Goal: Use online tool/utility: Utilize a website feature to perform a specific function

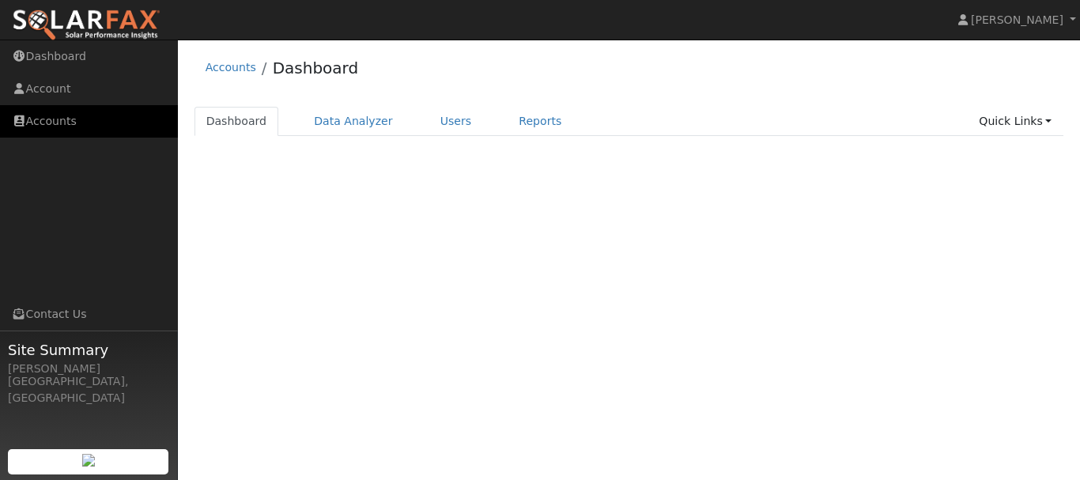
click at [69, 127] on link "Accounts" at bounding box center [89, 121] width 178 height 32
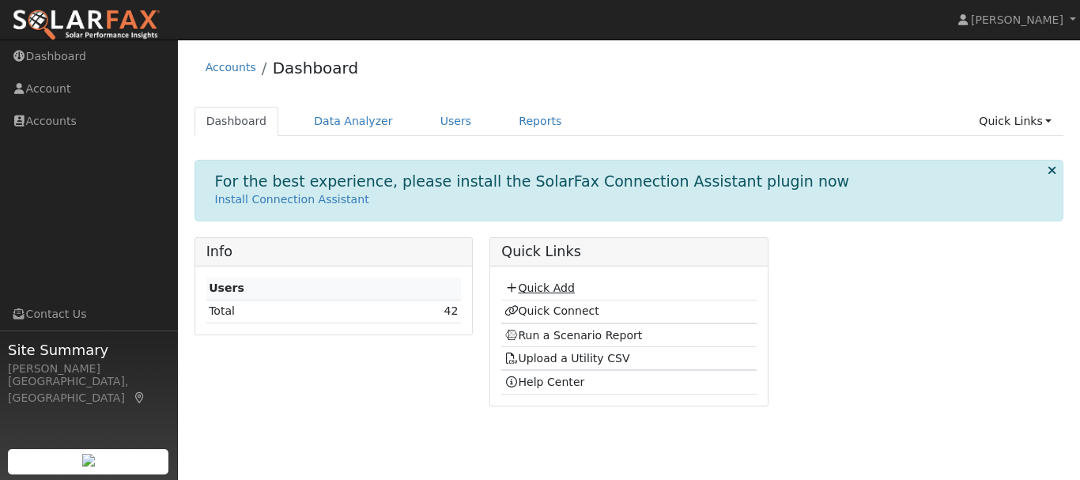
click at [550, 292] on link "Quick Add" at bounding box center [540, 288] width 70 height 13
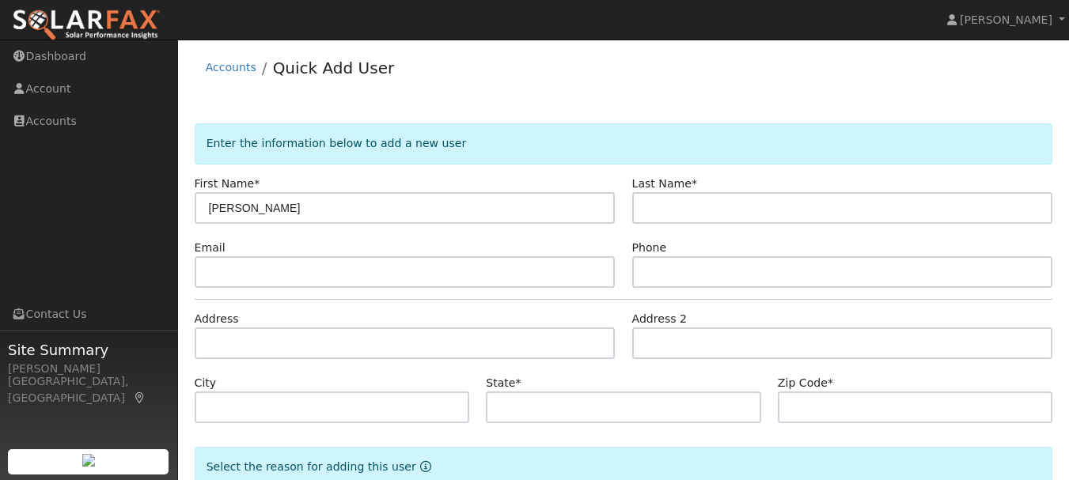
type input "Sean"
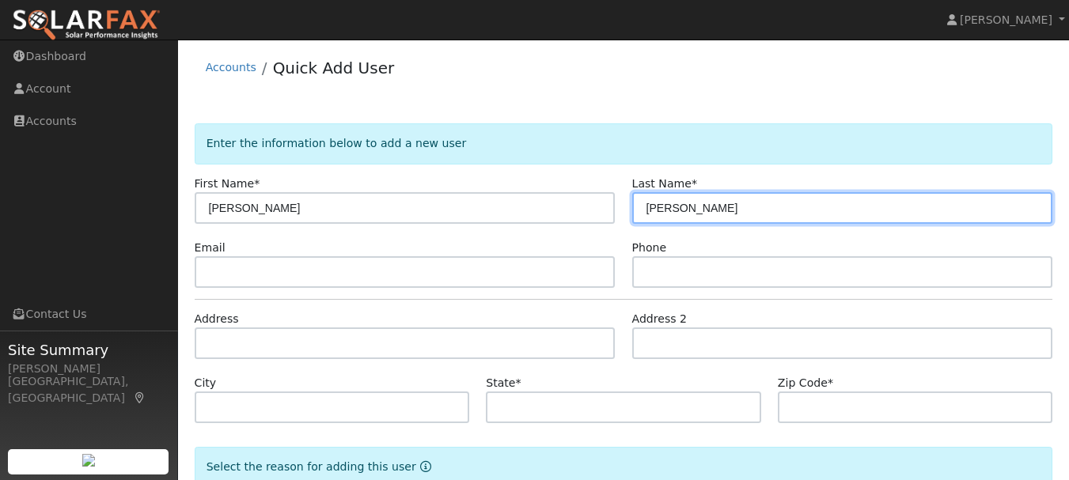
type input "Boyd"
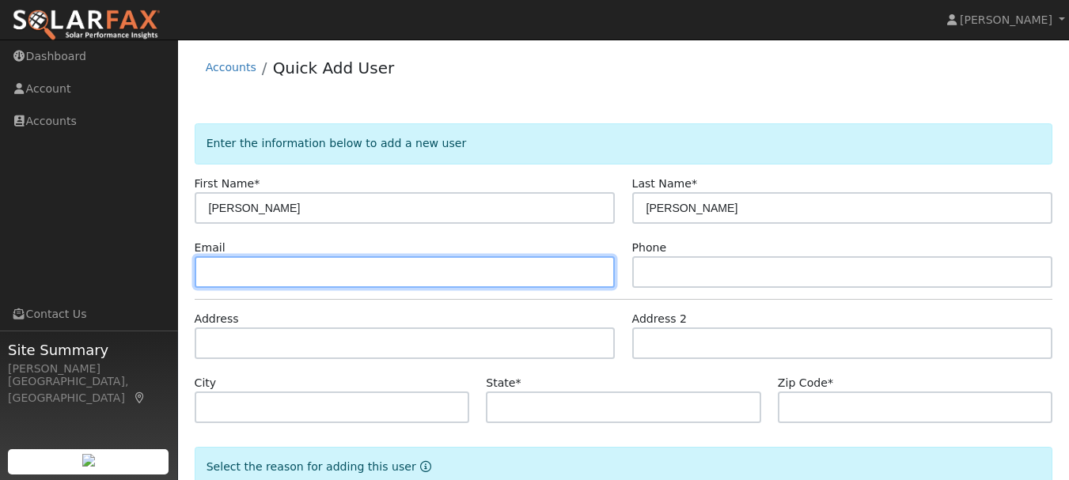
click at [255, 268] on input "text" at bounding box center [405, 272] width 421 height 32
type input "sfb8258@gmail.com"
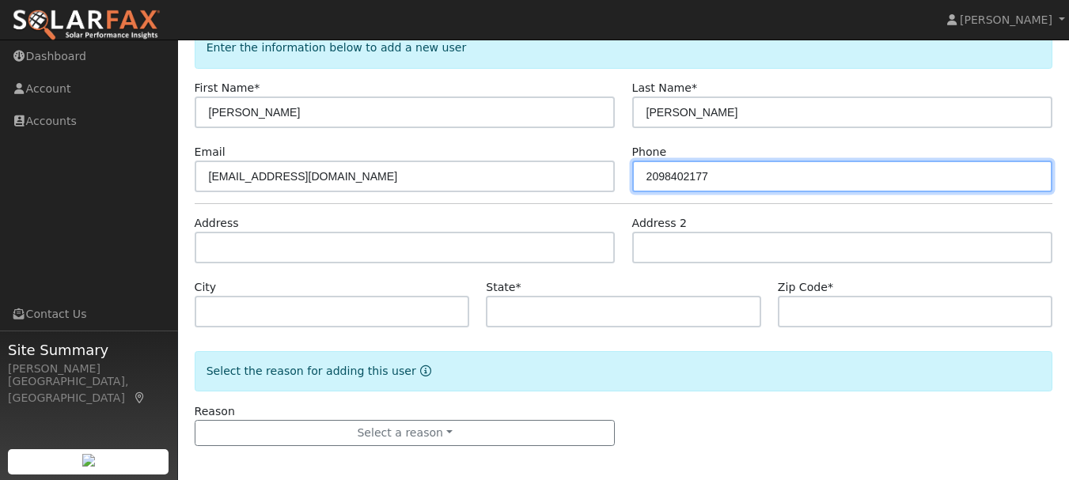
scroll to position [101, 0]
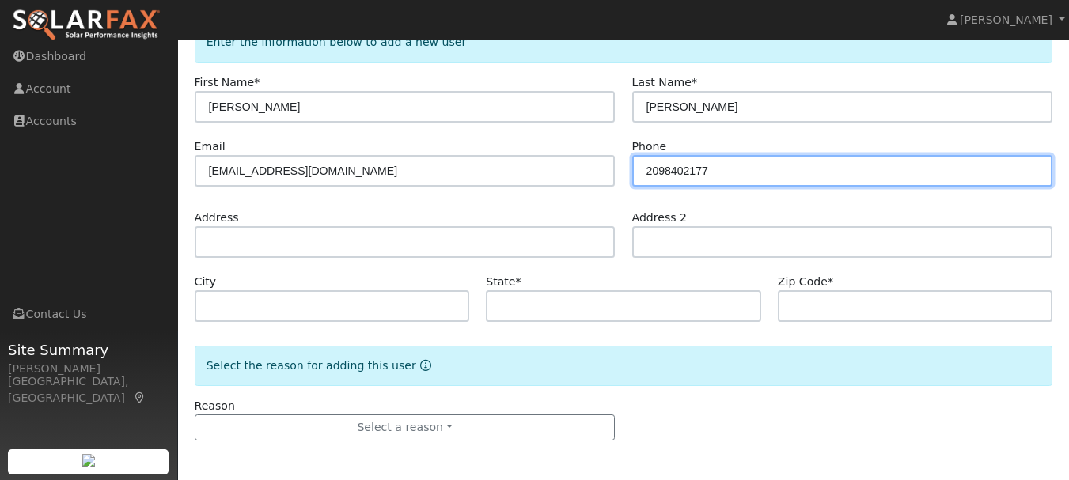
type input "2098402177"
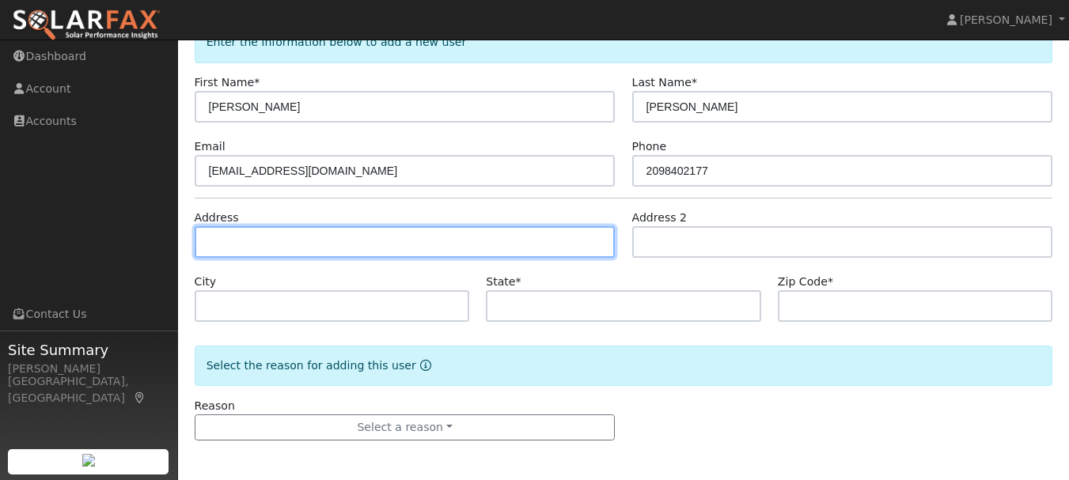
click at [259, 240] on input "text" at bounding box center [405, 242] width 421 height 32
type input "10009 Fox Borough Drive"
type input "Oakdale"
type input "CA"
type input "95361"
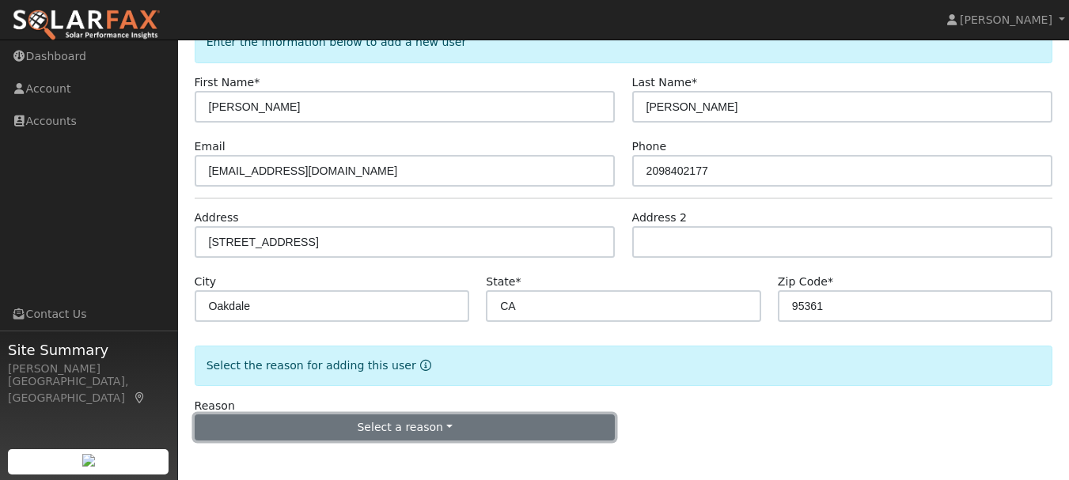
click at [417, 421] on button "Select a reason" at bounding box center [405, 427] width 421 height 27
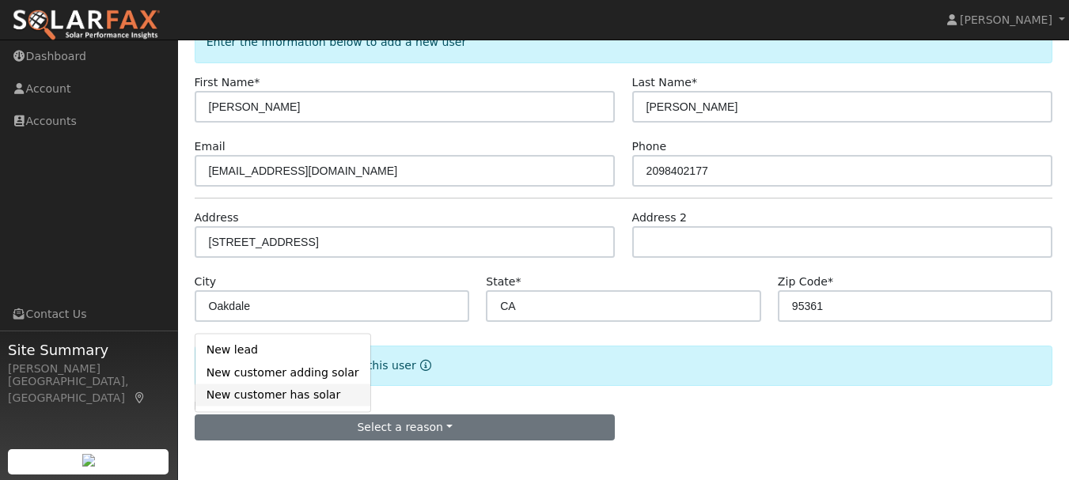
click at [268, 398] on link "New customer has solar" at bounding box center [282, 395] width 175 height 22
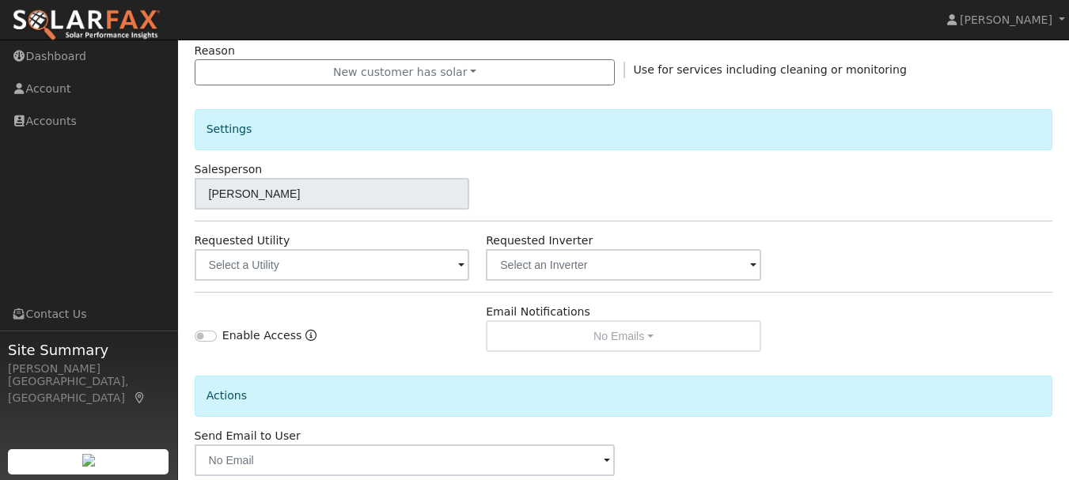
scroll to position [458, 0]
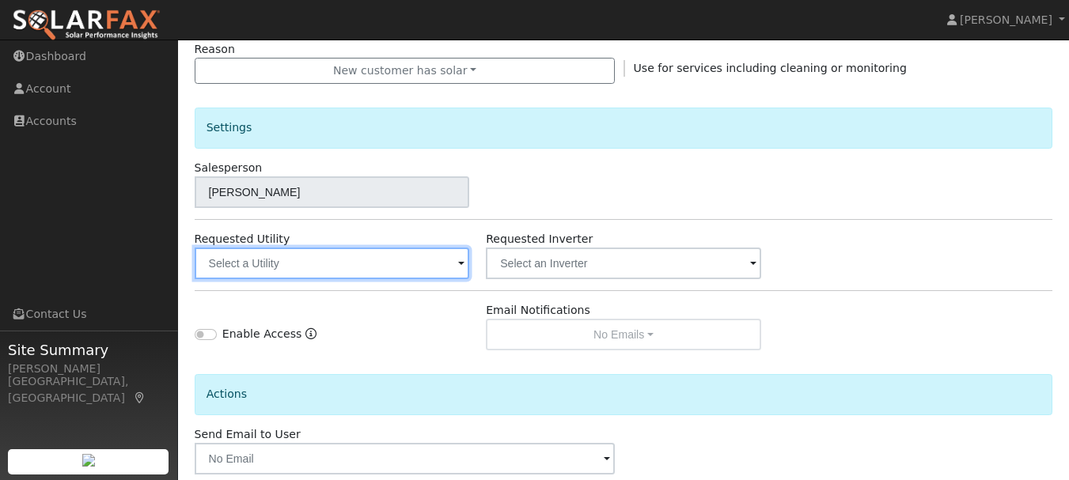
click at [355, 267] on input "text" at bounding box center [332, 264] width 275 height 32
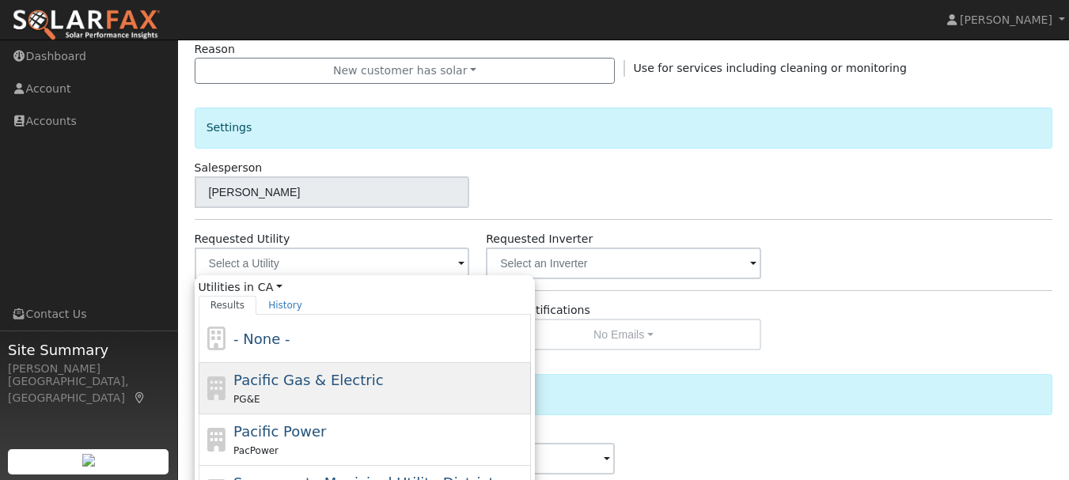
click at [327, 388] on span "Pacific Gas & Electric" at bounding box center [307, 380] width 149 height 17
type input "Pacific Gas & Electric"
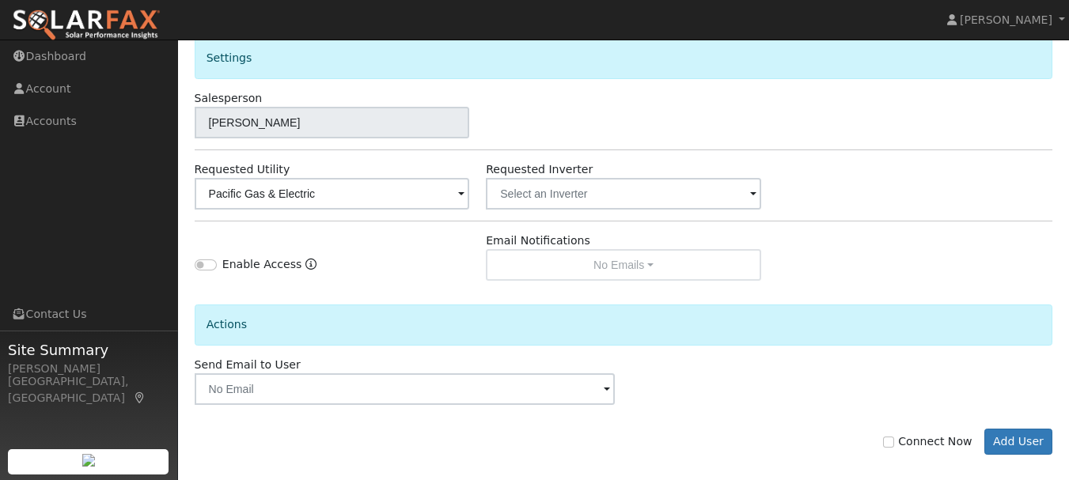
scroll to position [542, 0]
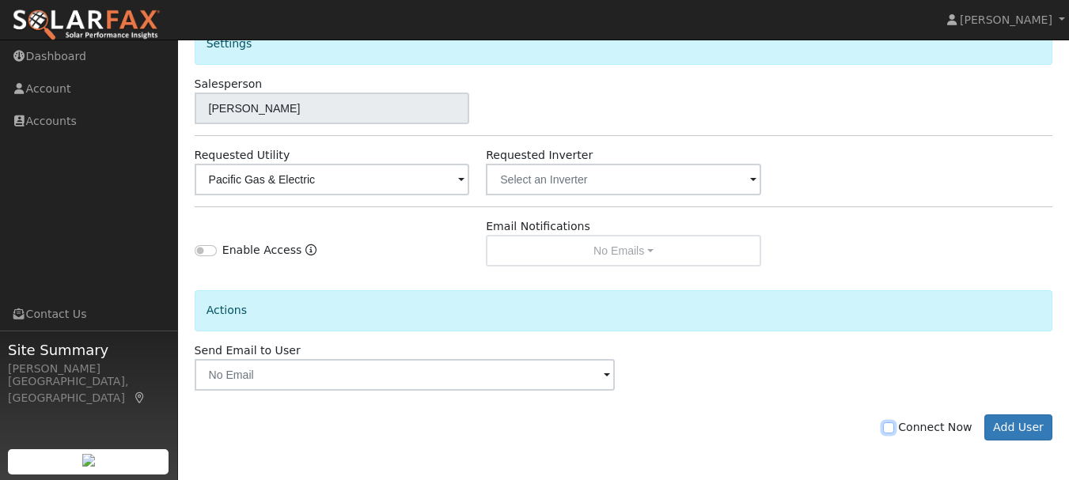
click at [894, 430] on input "Connect Now" at bounding box center [888, 427] width 11 height 11
checkbox input "true"
click at [1023, 427] on button "Add User" at bounding box center [1018, 427] width 69 height 27
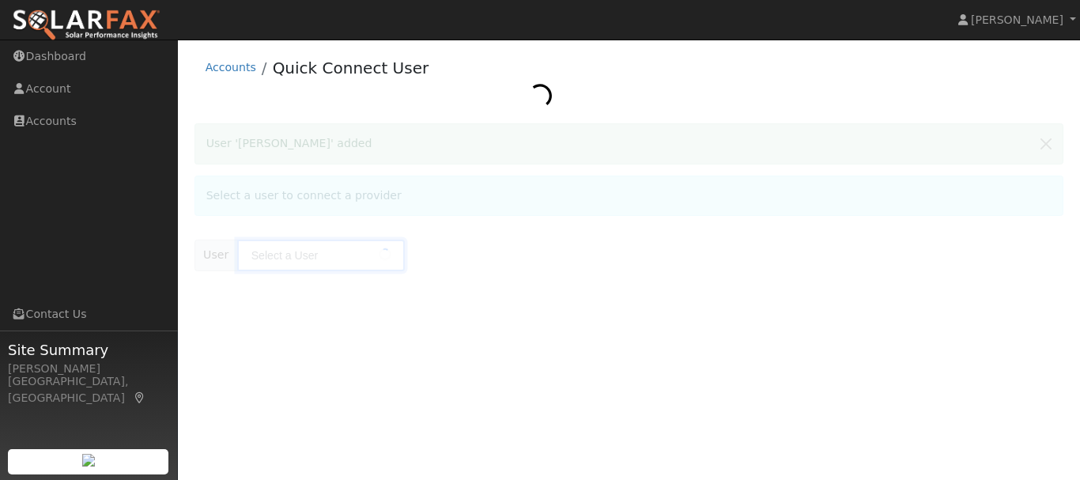
type input "Sean Boyd"
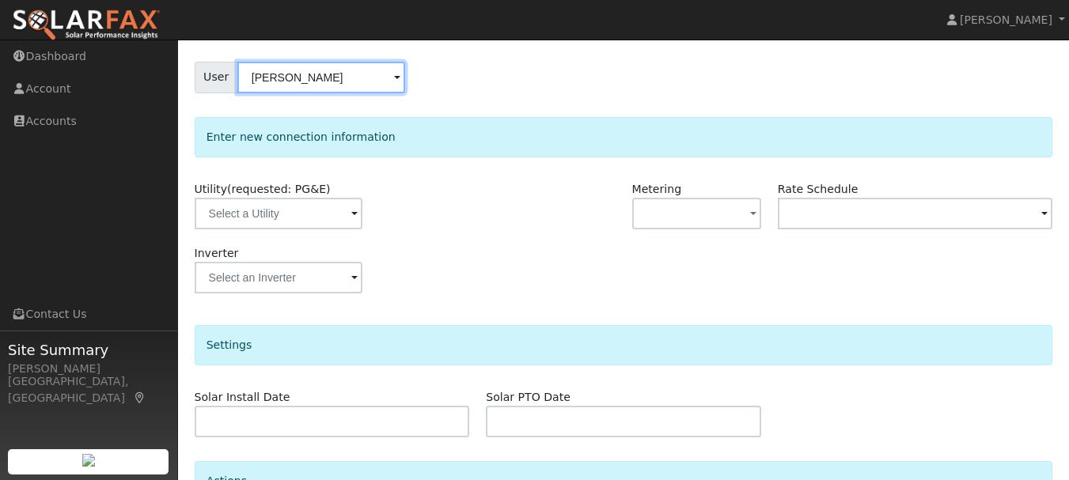
scroll to position [127, 0]
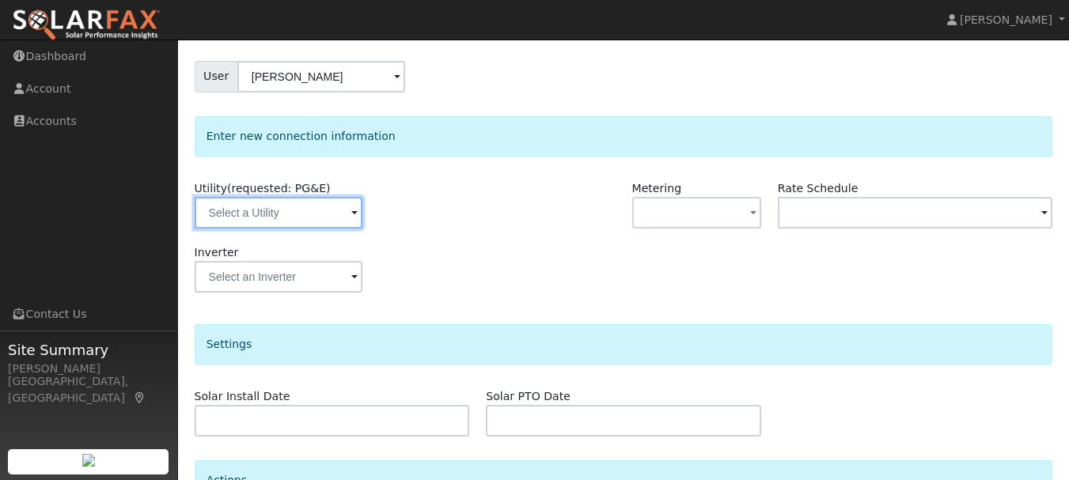
click at [339, 210] on input "text" at bounding box center [279, 213] width 168 height 32
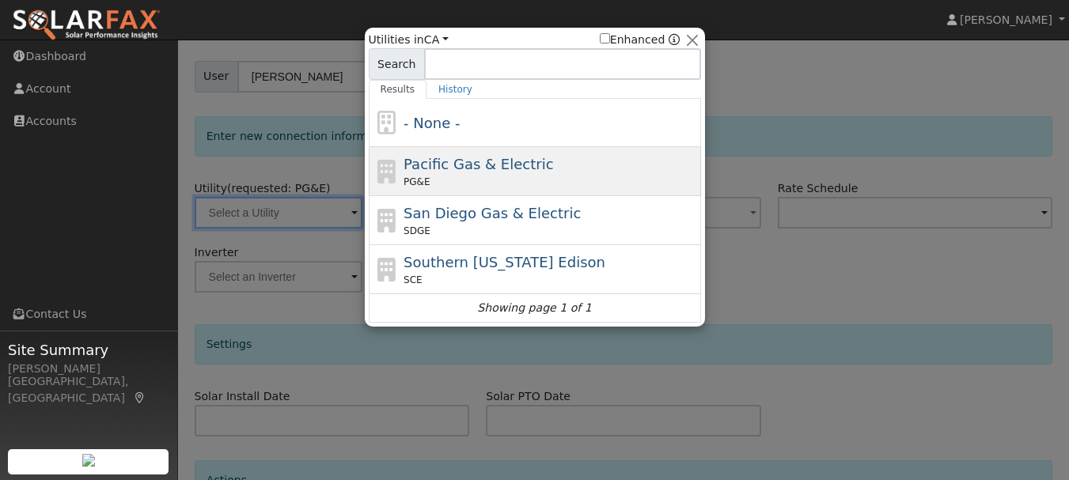
click at [508, 164] on span "Pacific Gas & Electric" at bounding box center [477, 164] width 149 height 17
type input "PG&E"
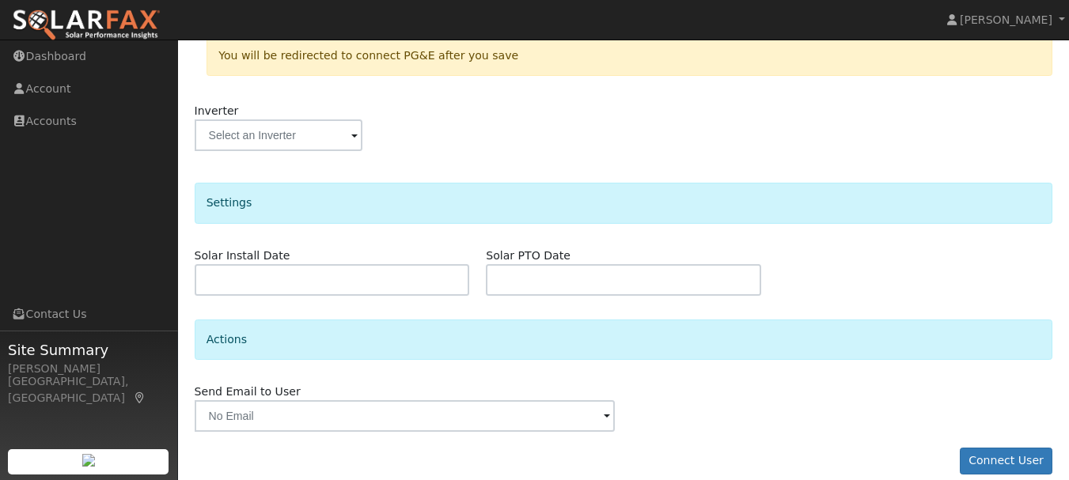
scroll to position [354, 0]
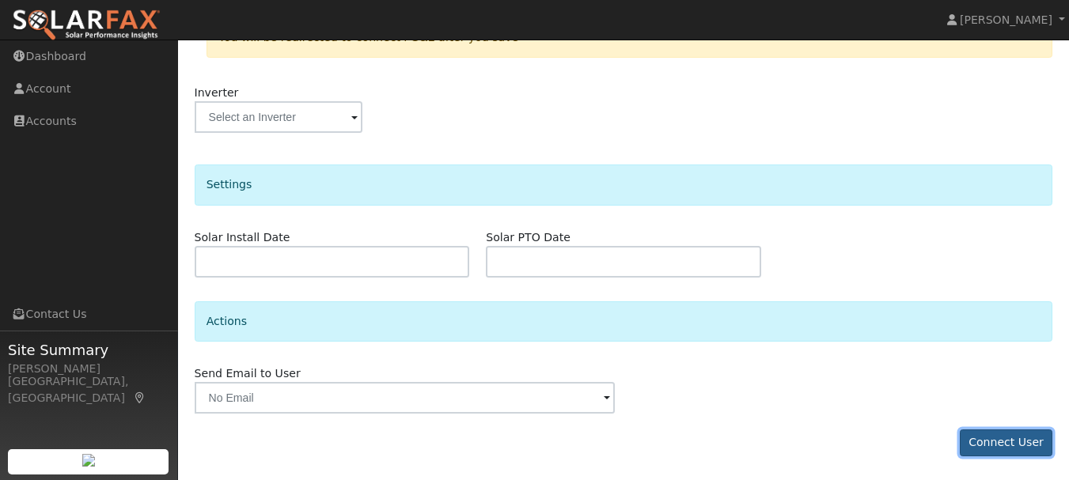
click at [1016, 444] on button "Connect User" at bounding box center [1005, 442] width 93 height 27
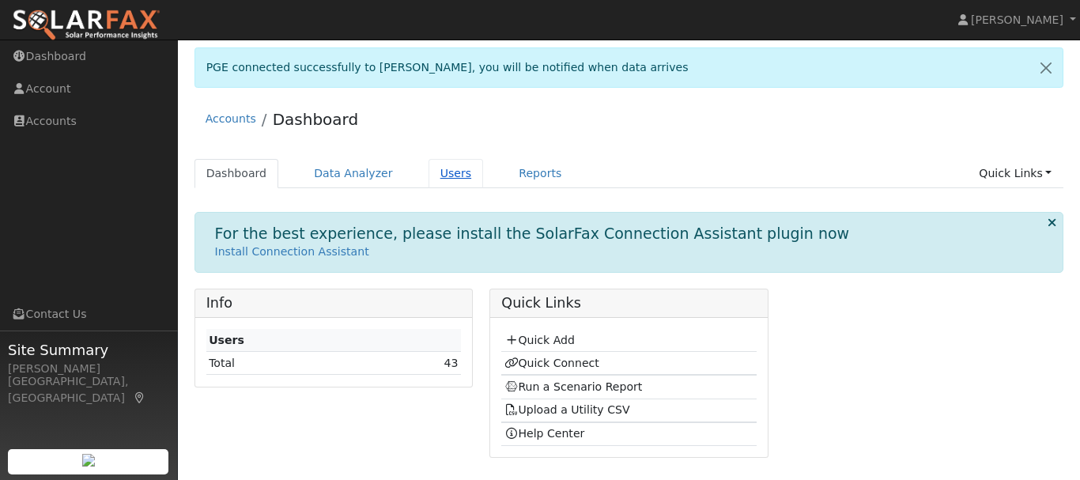
click at [437, 176] on link "Users" at bounding box center [456, 173] width 55 height 29
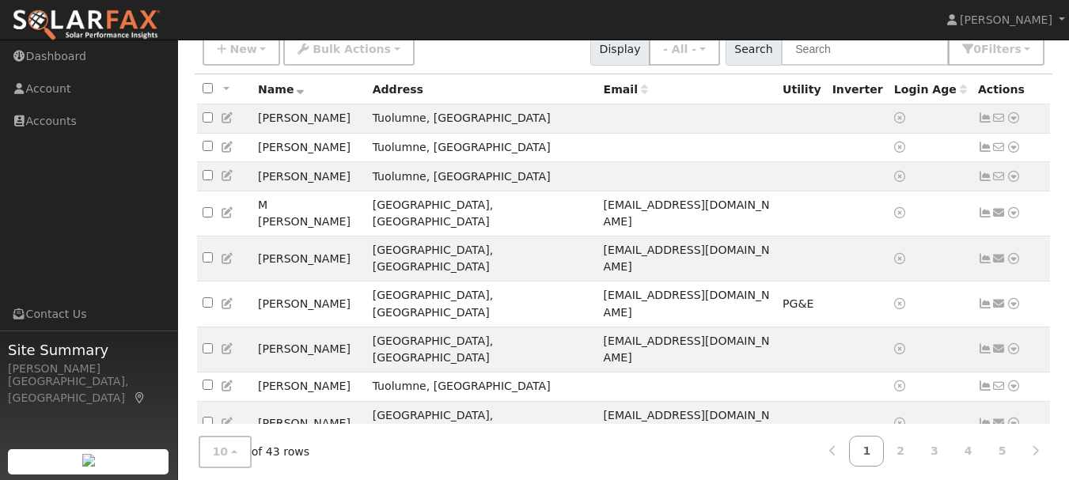
scroll to position [131, 0]
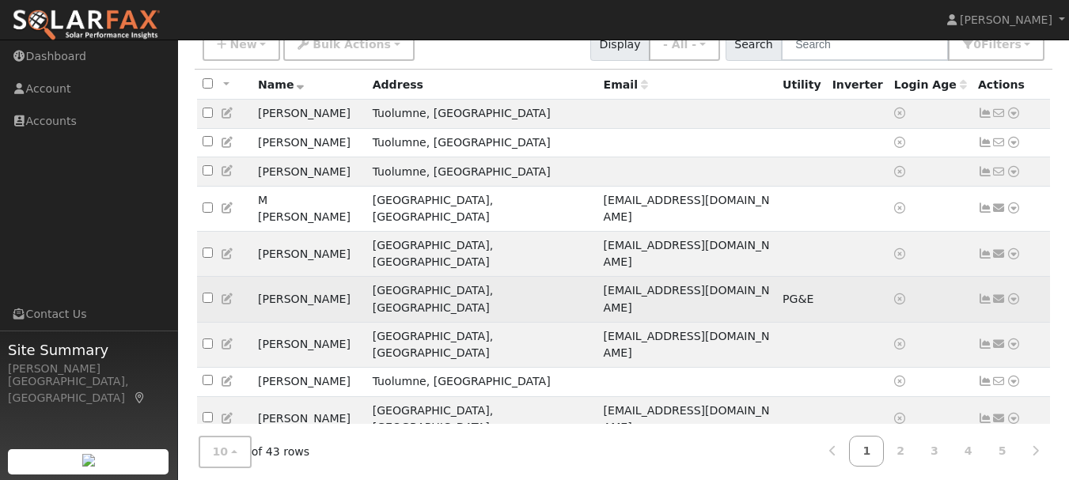
click at [1014, 293] on icon at bounding box center [1013, 298] width 14 height 11
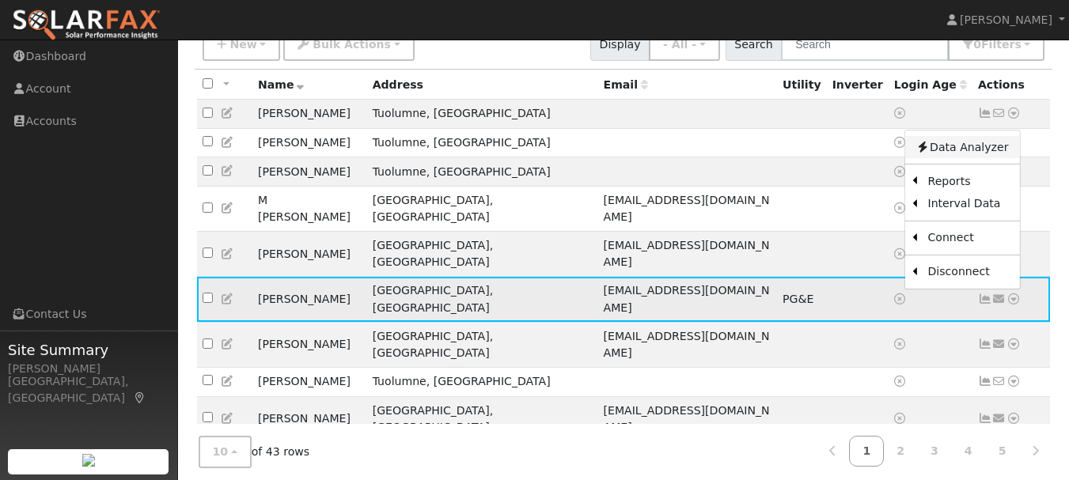
click at [949, 136] on link "Data Analyzer" at bounding box center [961, 147] width 115 height 22
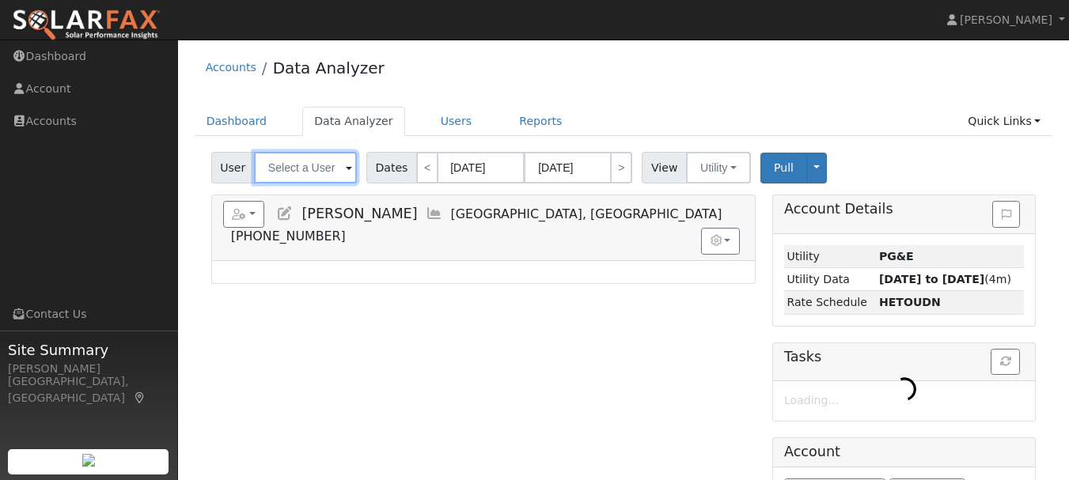
type input "[PERSON_NAME]"
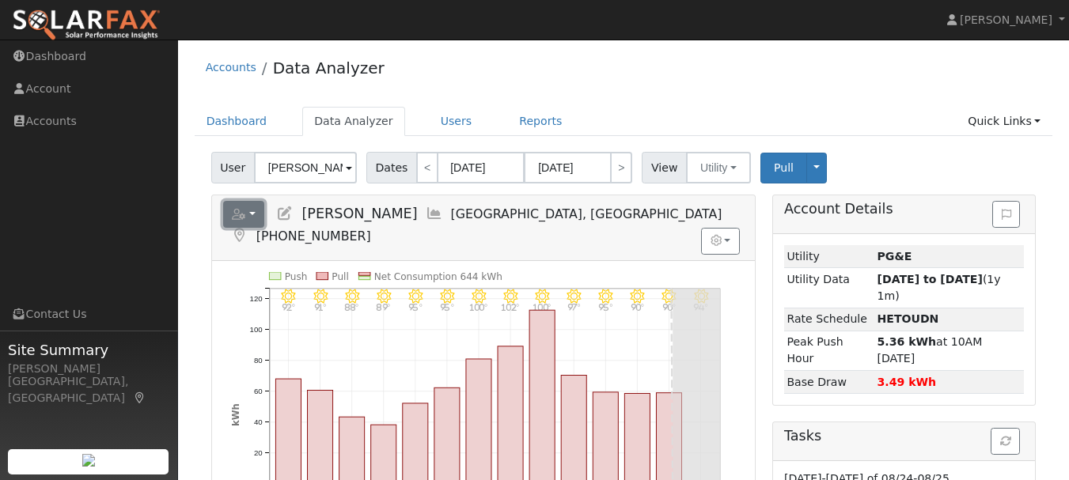
click at [250, 214] on button "button" at bounding box center [244, 214] width 42 height 27
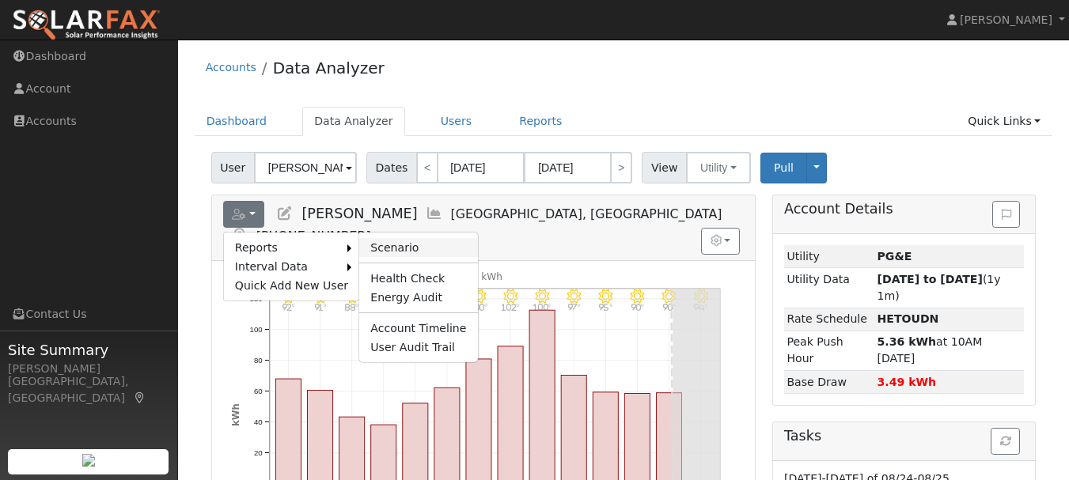
click at [388, 244] on link "Scenario" at bounding box center [418, 247] width 118 height 19
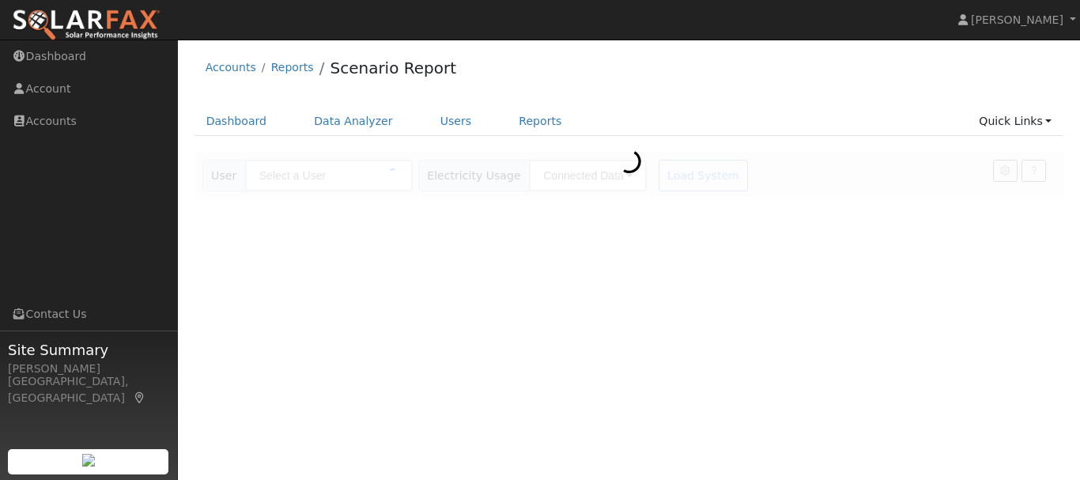
type input "[PERSON_NAME]"
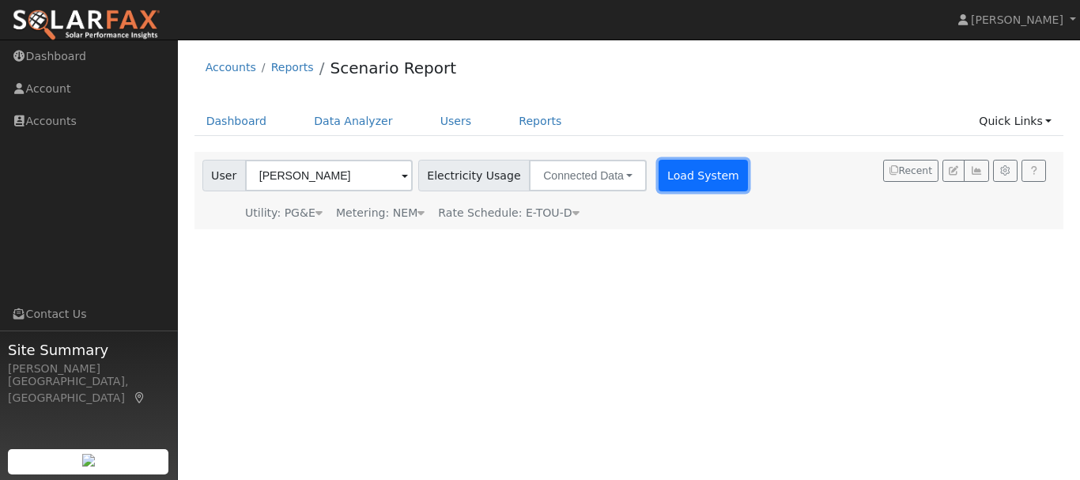
click at [682, 176] on button "Load System" at bounding box center [704, 176] width 90 height 32
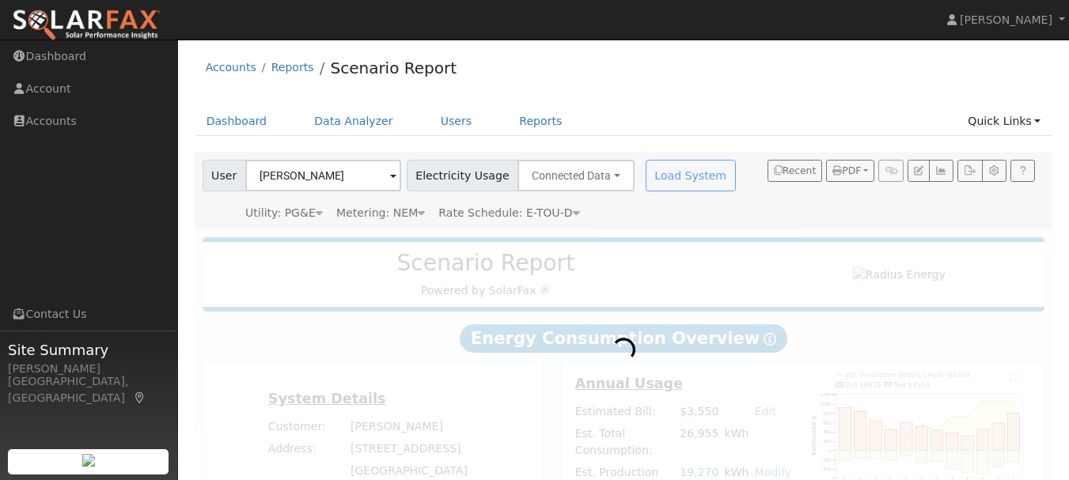
radio input "true"
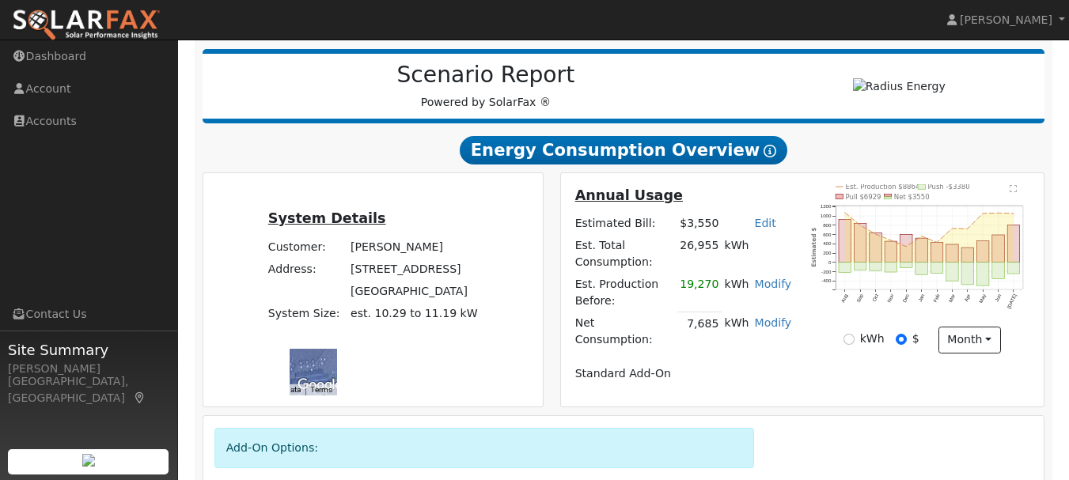
scroll to position [190, 0]
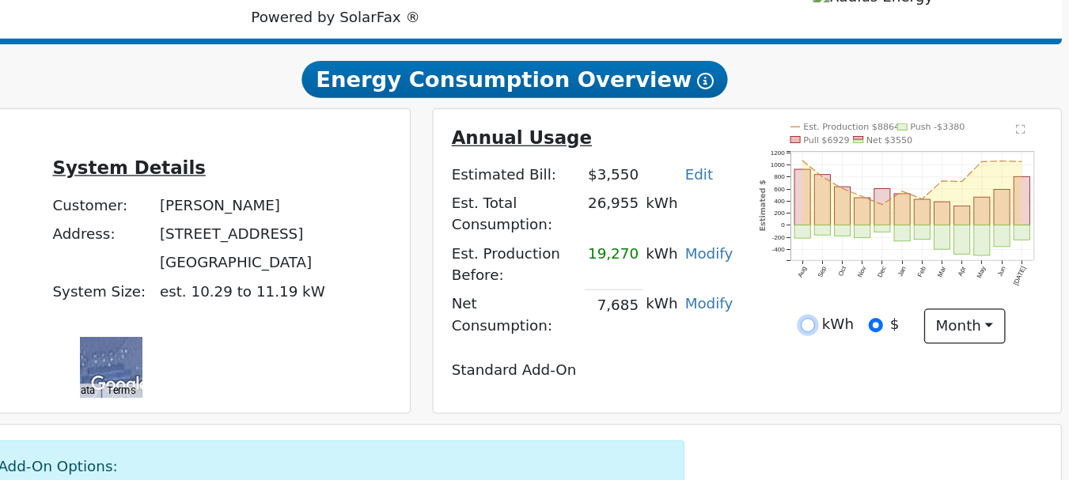
click at [850, 343] on input "kWh" at bounding box center [848, 337] width 11 height 11
radio input "true"
radio input "false"
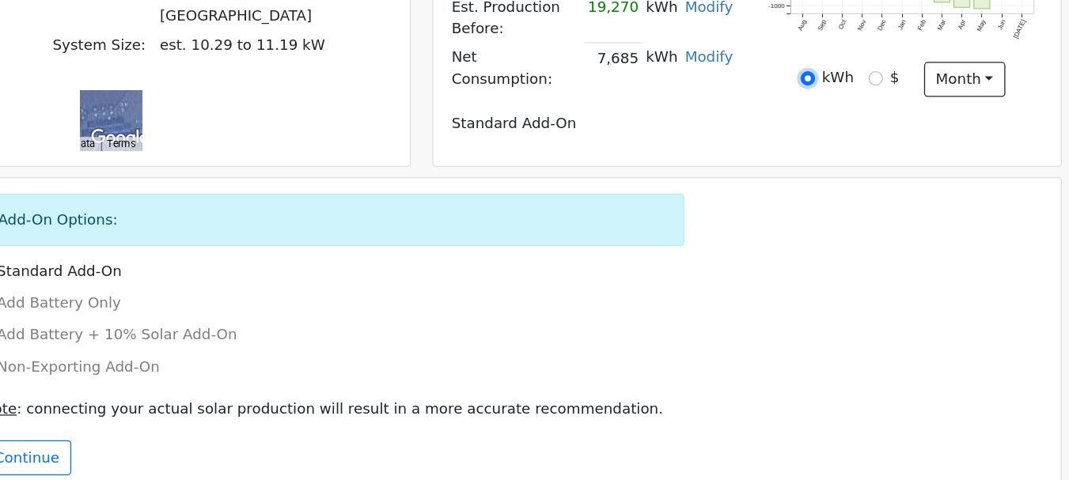
scroll to position [380, 0]
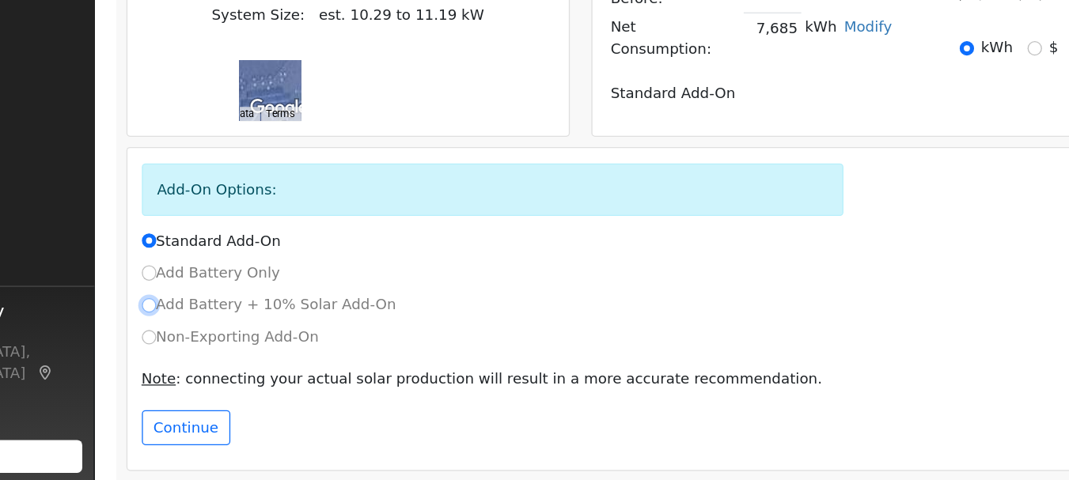
click at [221, 340] on input "Add Battery + 10% Solar Add-On" at bounding box center [219, 345] width 11 height 11
radio input "true"
radio input "false"
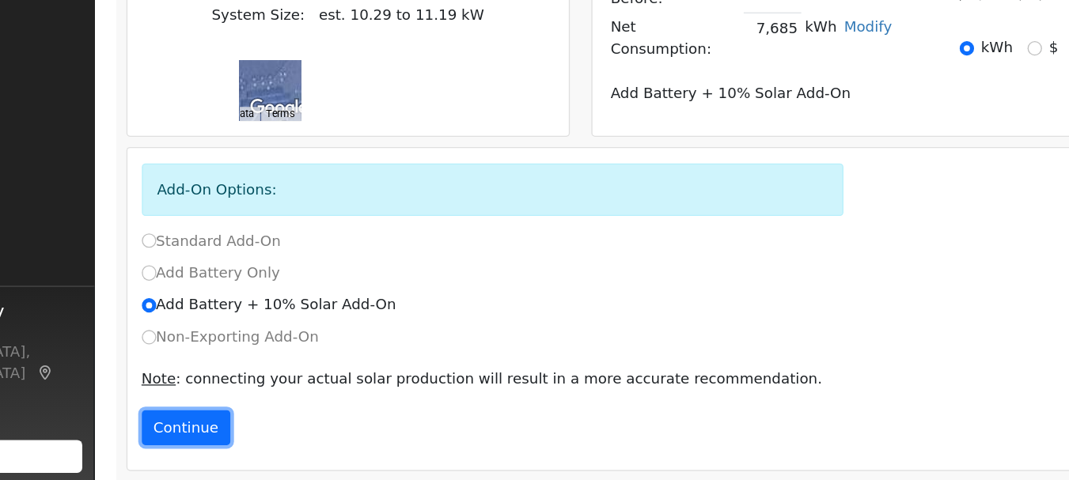
click at [254, 437] on button "Continue" at bounding box center [248, 439] width 68 height 27
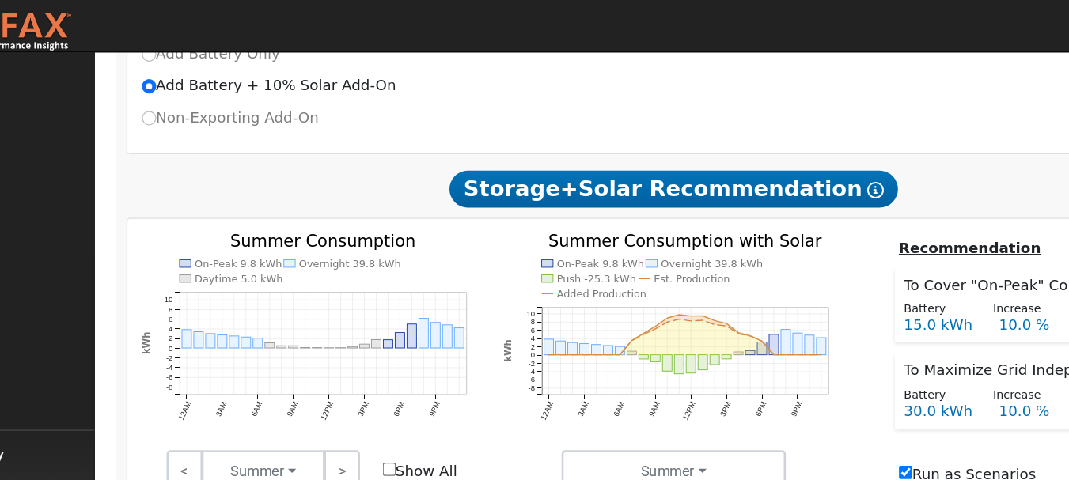
scroll to position [658, 0]
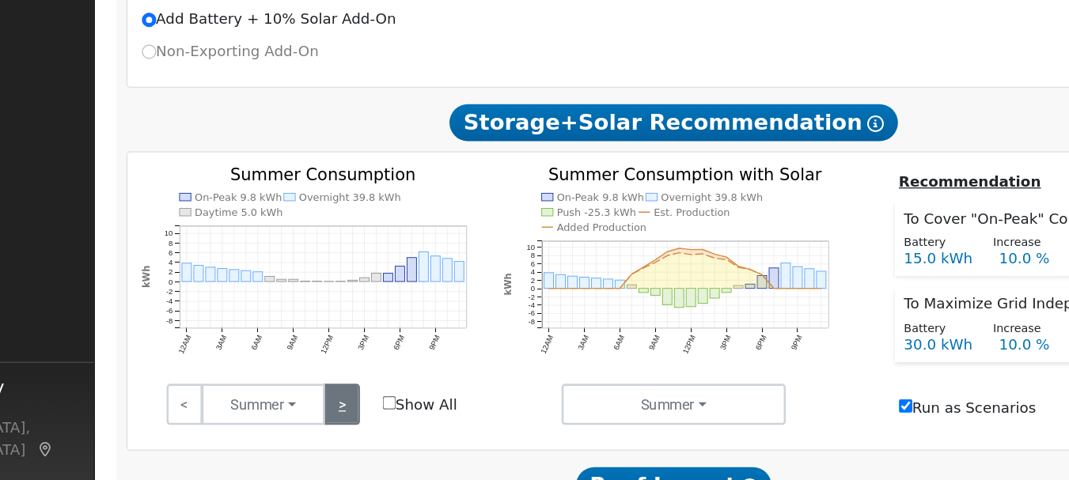
click at [373, 353] on link ">" at bounding box center [368, 363] width 28 height 32
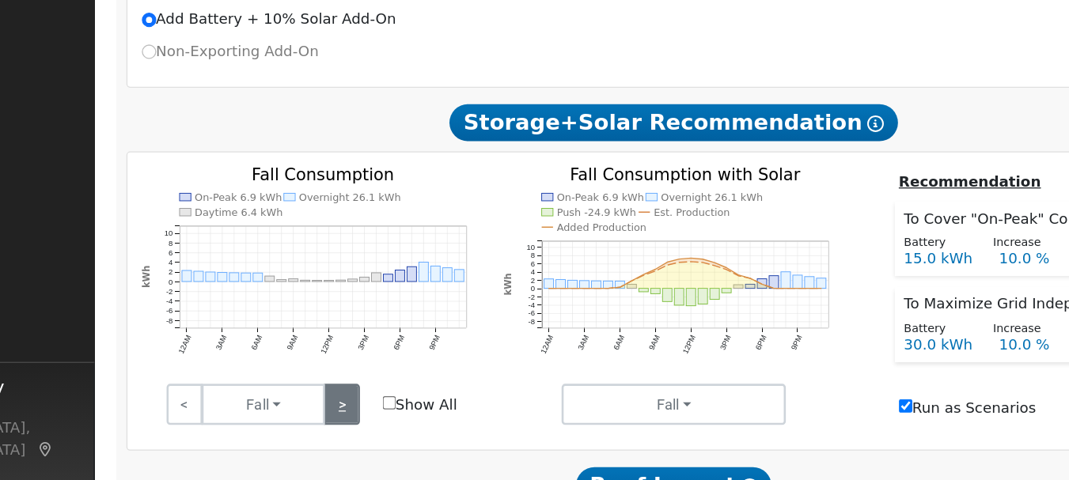
click at [373, 353] on link ">" at bounding box center [368, 363] width 28 height 32
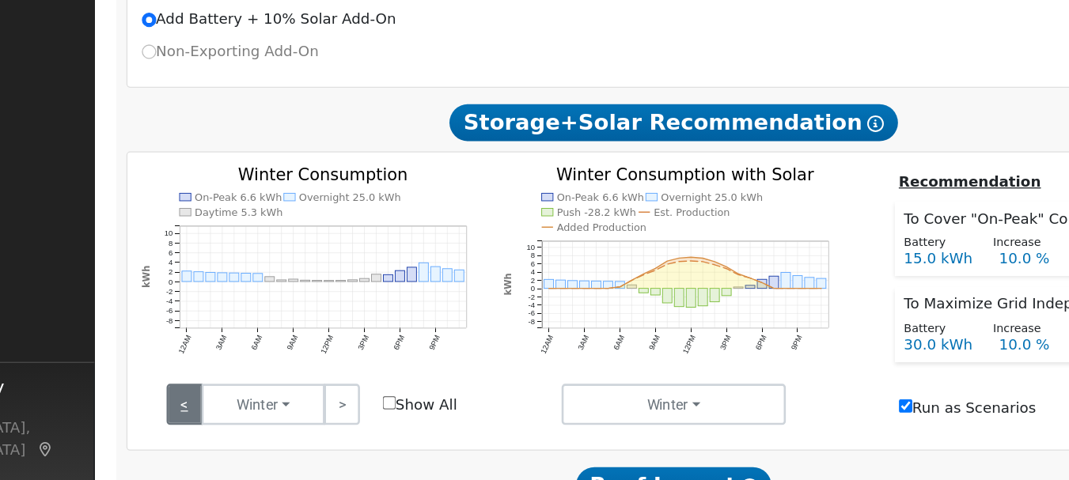
click at [248, 357] on link "<" at bounding box center [247, 363] width 28 height 32
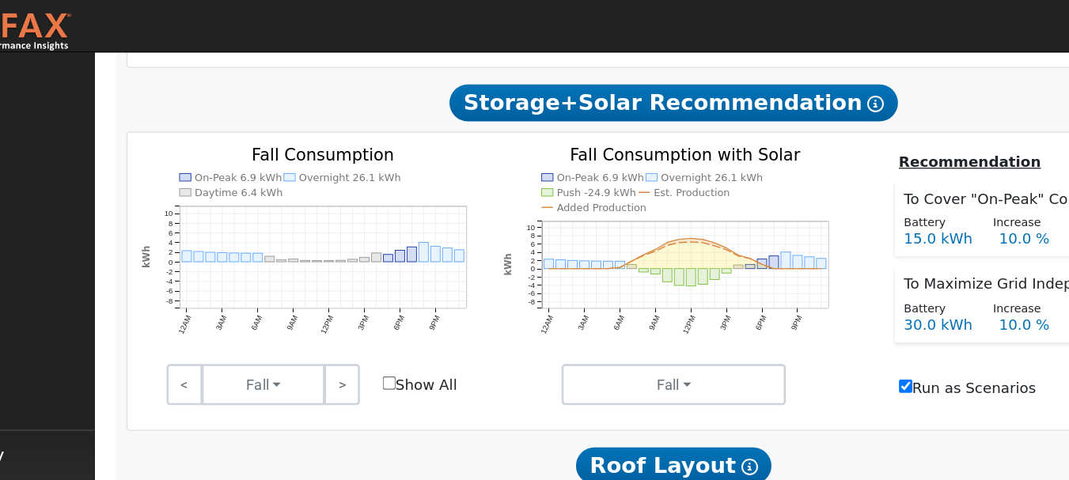
scroll to position [722, 0]
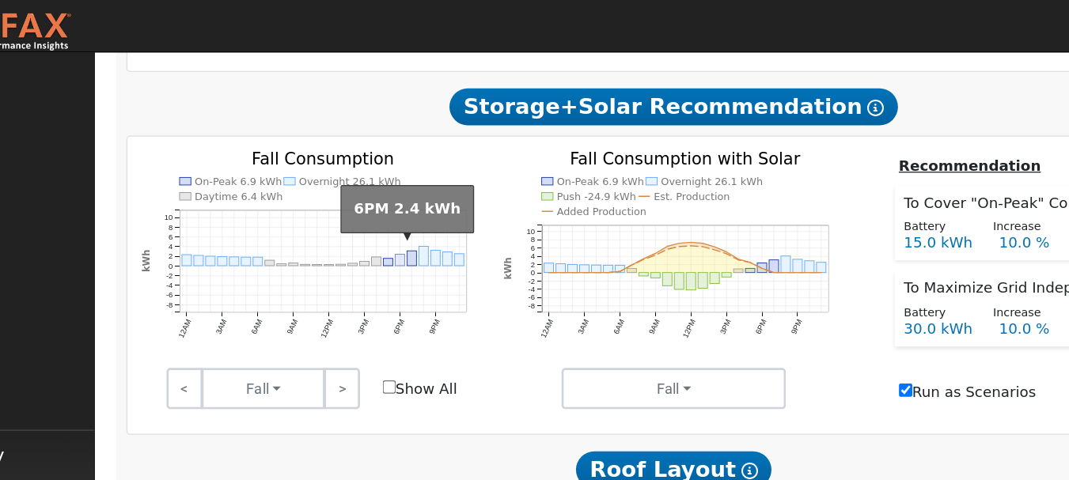
click at [416, 196] on rect "onclick=""" at bounding box center [412, 200] width 7 height 9
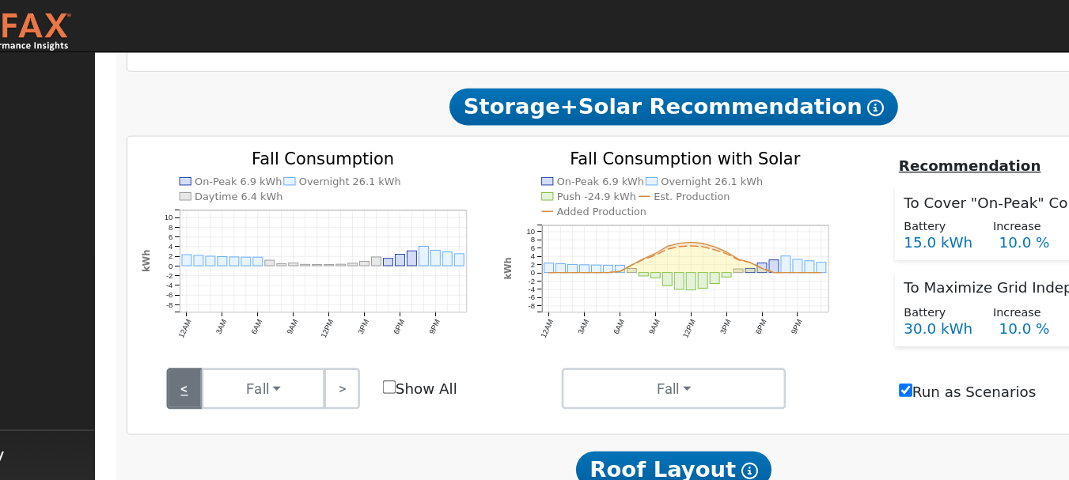
click at [249, 286] on link "<" at bounding box center [247, 299] width 28 height 32
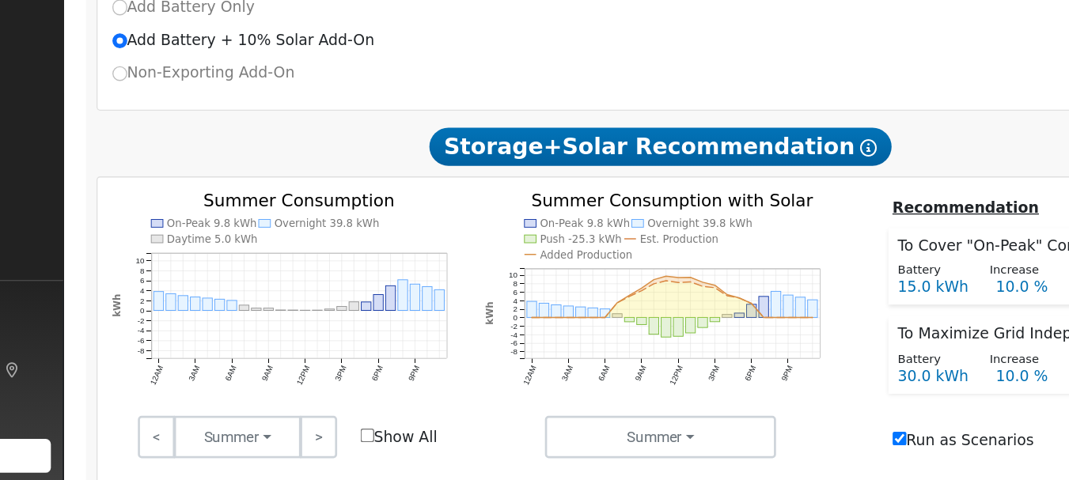
scroll to position [577, 0]
